Goal: Transaction & Acquisition: Download file/media

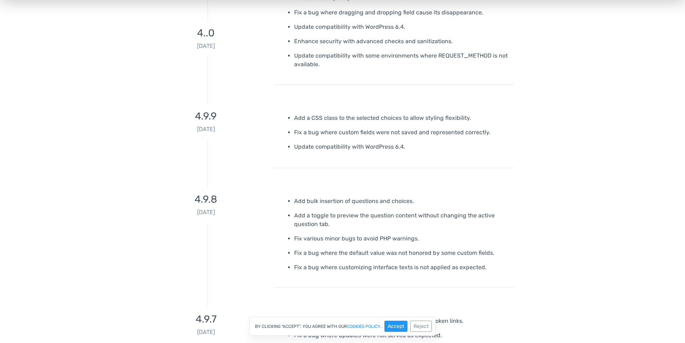
scroll to position [504, 0]
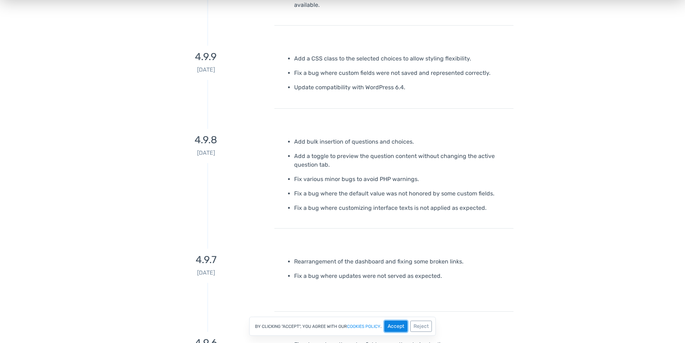
click at [394, 327] on button "Accept" at bounding box center [396, 326] width 23 height 11
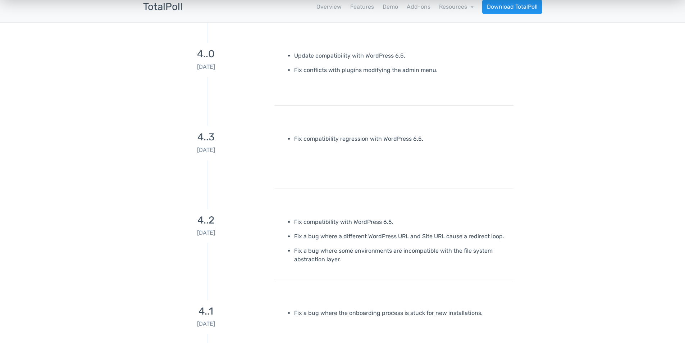
scroll to position [0, 0]
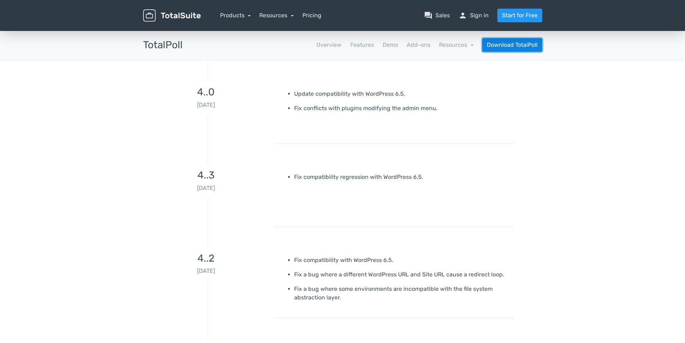
click at [512, 44] on link "Download TotalPoll" at bounding box center [512, 45] width 60 height 14
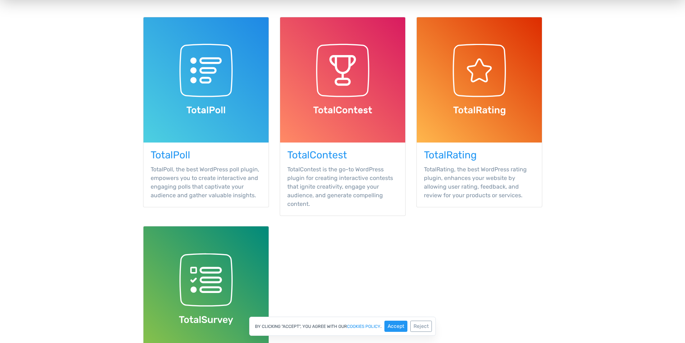
scroll to position [100, 0]
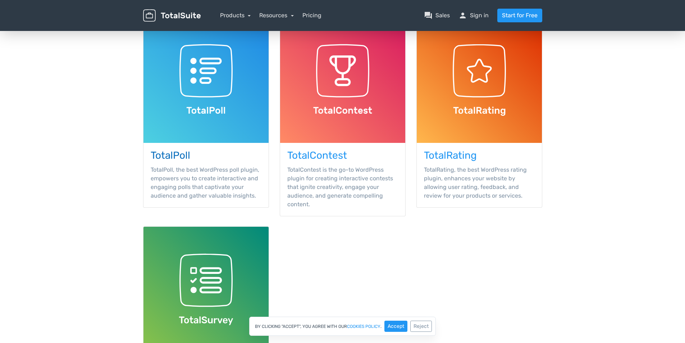
click at [219, 124] on img at bounding box center [206, 80] width 125 height 125
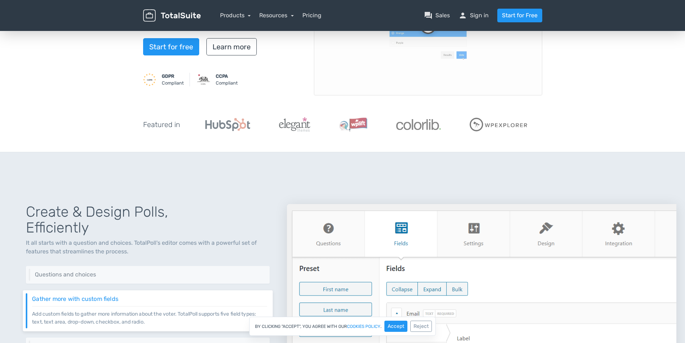
scroll to position [108, 0]
